Goal: Find specific page/section: Find specific page/section

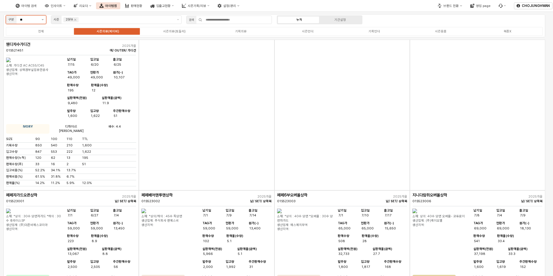
click at [43, 19] on button "제안 사항 표시" at bounding box center [42, 20] width 7 height 8
click at [33, 42] on div "[DEMOGRAPHIC_DATA]" at bounding box center [25, 40] width 30 height 4
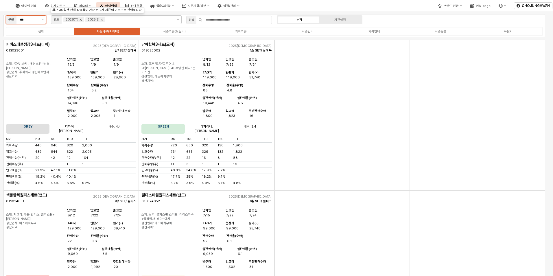
click at [80, 20] on icon "Remove 2026(T)" at bounding box center [81, 20] width 2 height 2
click at [372, 30] on div "기획언더" at bounding box center [375, 32] width 12 height 4
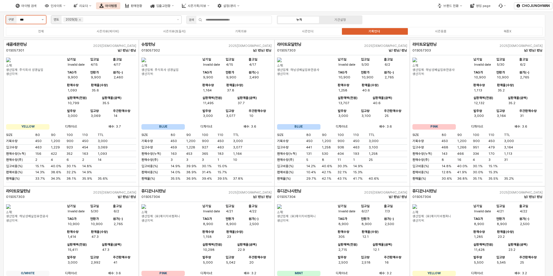
click at [42, 20] on icon "제안 사항 표시" at bounding box center [43, 19] width 2 height 1
click at [337, 2] on div "아이템 검색 인사이트 리오더 아이템맵 판매현황 입출고현황 시즌기획/리뷰 설정/관리" at bounding box center [207, 6] width 415 height 12
click at [42, 19] on icon "제안 사항 표시" at bounding box center [43, 19] width 2 height 1
click at [38, 31] on div "시즌" at bounding box center [25, 31] width 30 height 4
type input "**"
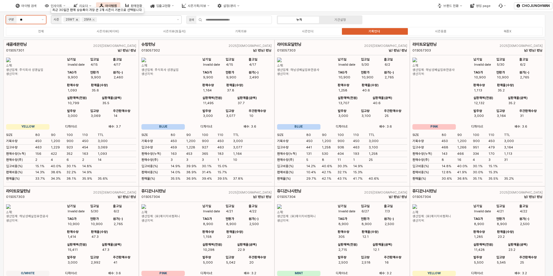
click at [77, 21] on icon "Remove 25WT" at bounding box center [77, 19] width 5 height 5
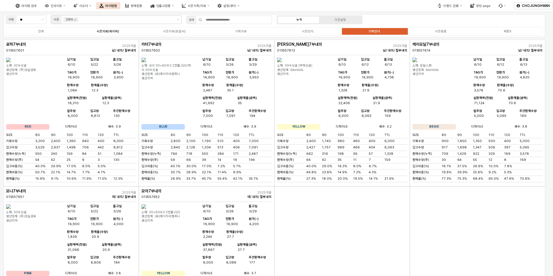
click at [113, 33] on div "시즌의류(베이비)" at bounding box center [108, 32] width 23 height 4
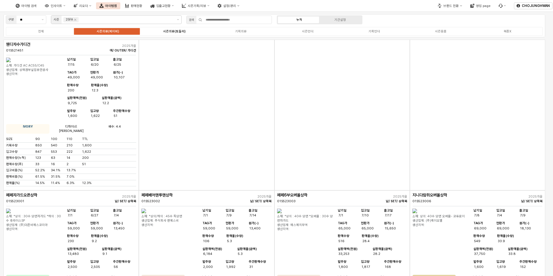
click at [166, 32] on div "시즌의류(토들러)" at bounding box center [174, 32] width 23 height 4
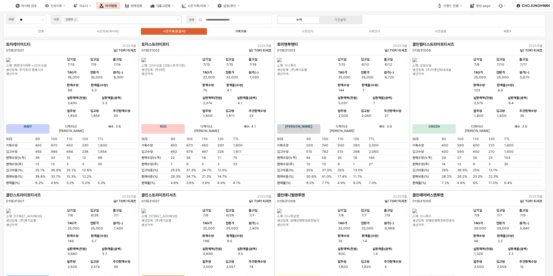
click at [243, 31] on div "기획의류" at bounding box center [241, 32] width 12 height 4
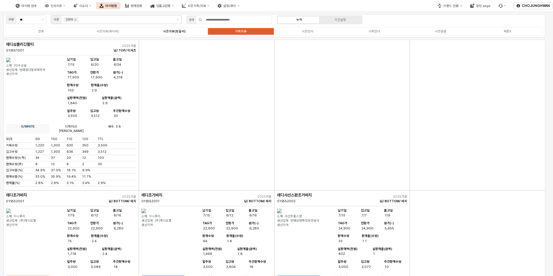
click at [176, 33] on div "시즌의류(토들러)" at bounding box center [174, 32] width 23 height 4
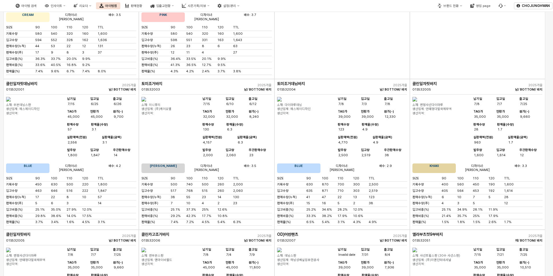
scroll to position [1028, 0]
